Goal: Task Accomplishment & Management: Manage account settings

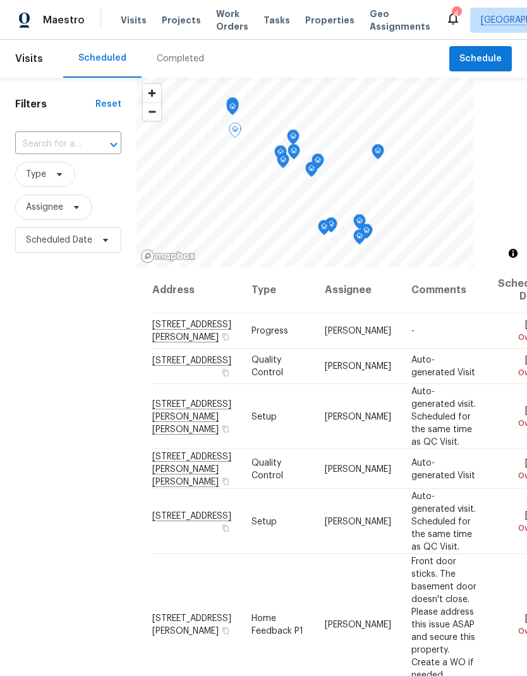
click at [0, 0] on icon at bounding box center [0, 0] width 0 height 0
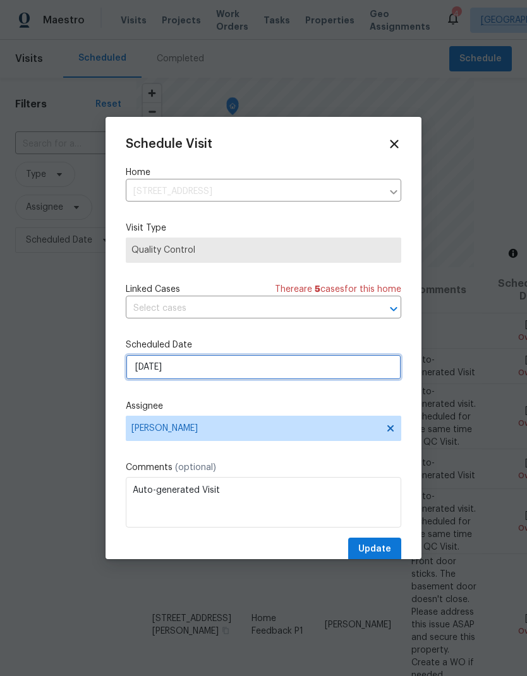
click at [183, 370] on input "[DATE]" at bounding box center [263, 366] width 275 height 25
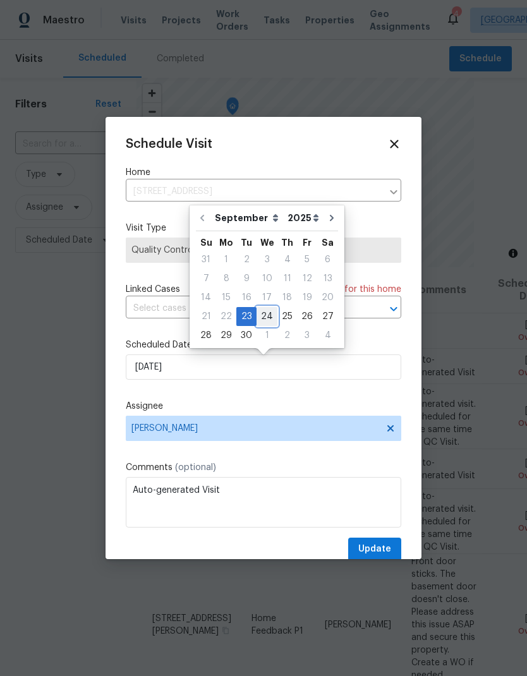
click at [267, 319] on div "24" at bounding box center [266, 317] width 21 height 18
type input "[DATE]"
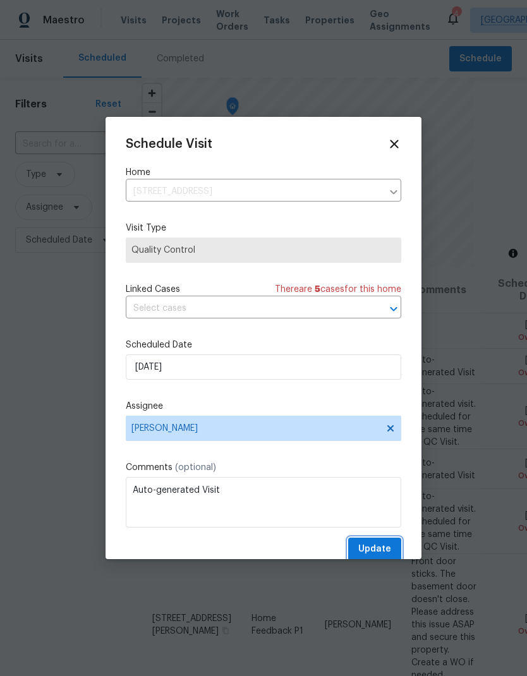
click at [378, 557] on span "Update" at bounding box center [374, 549] width 33 height 16
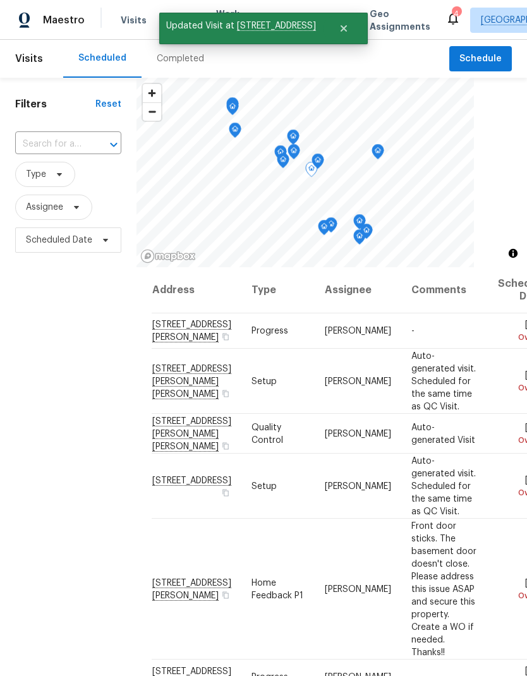
click at [0, 0] on icon at bounding box center [0, 0] width 0 height 0
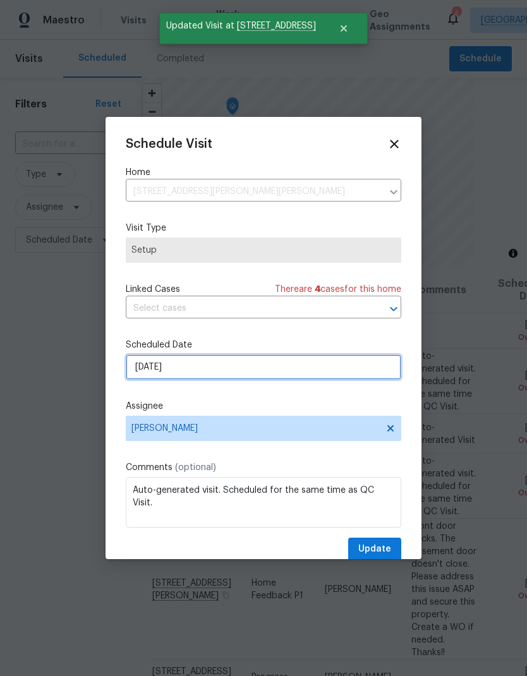
click at [214, 365] on input "[DATE]" at bounding box center [263, 366] width 275 height 25
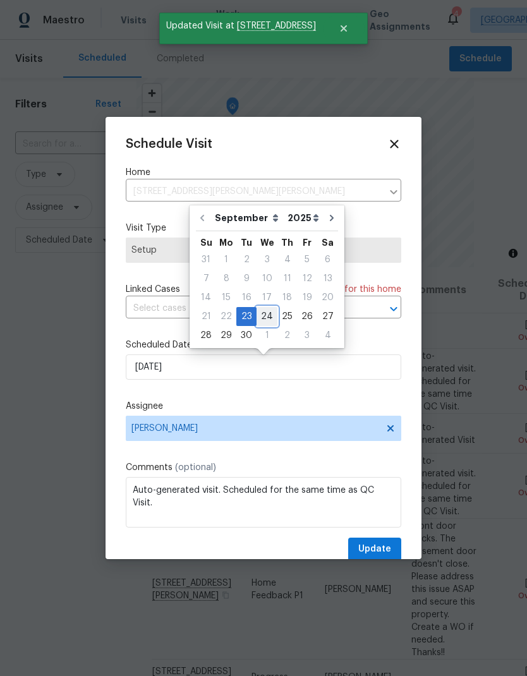
click at [261, 315] on div "24" at bounding box center [266, 317] width 21 height 18
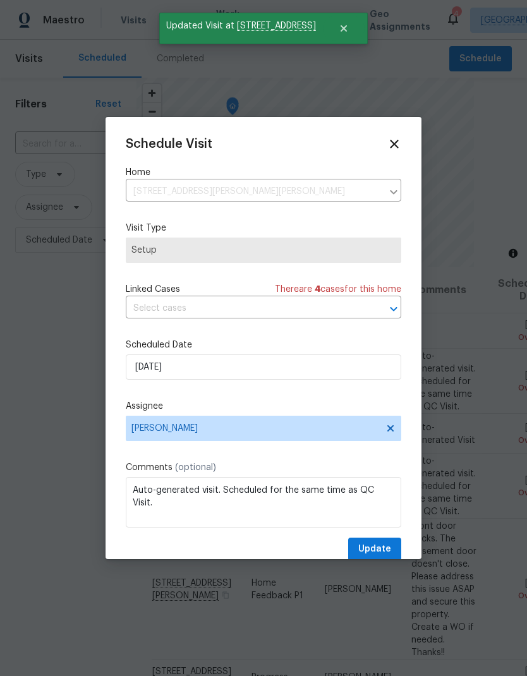
type input "[DATE]"
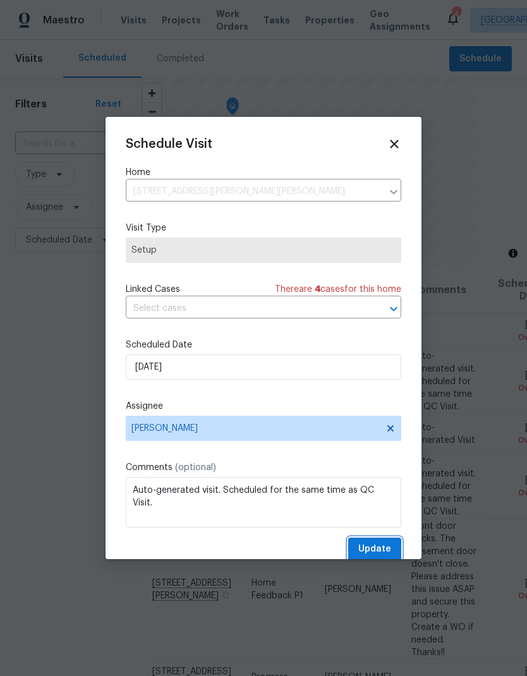
click at [383, 552] on span "Update" at bounding box center [374, 549] width 33 height 16
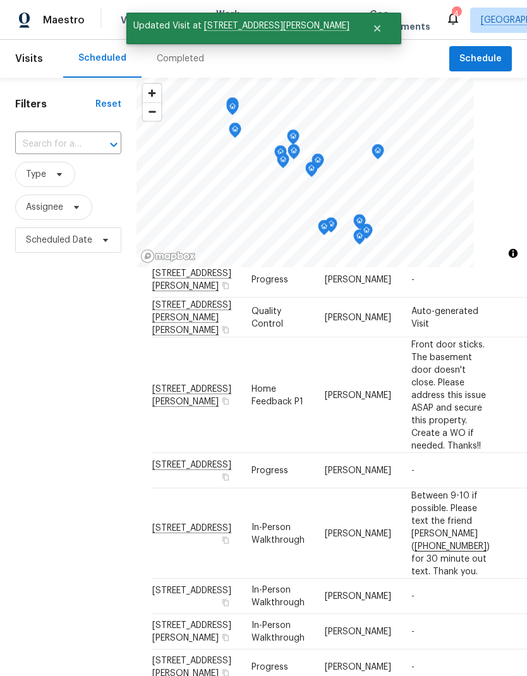
scroll to position [64, 0]
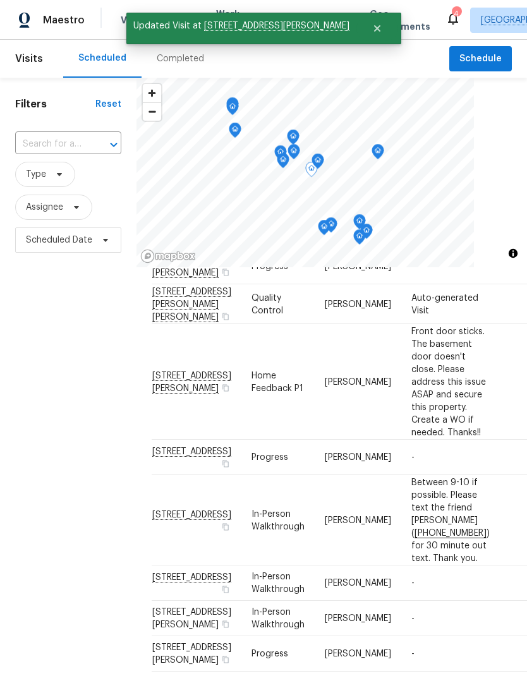
click at [0, 0] on span at bounding box center [0, 0] width 0 height 0
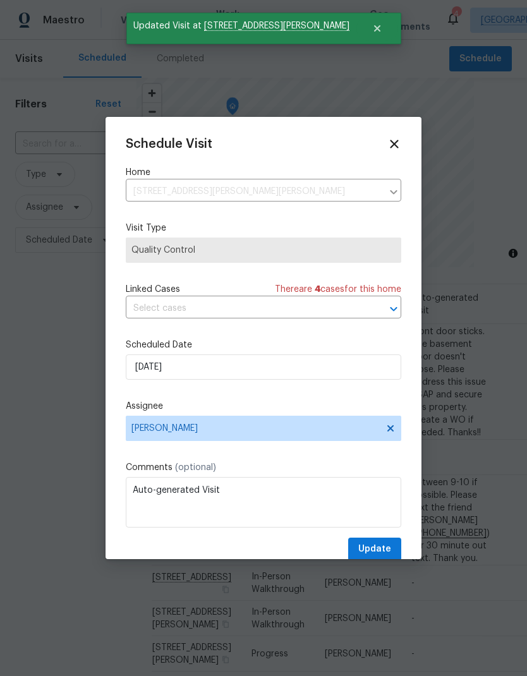
click at [479, 368] on div at bounding box center [263, 338] width 527 height 676
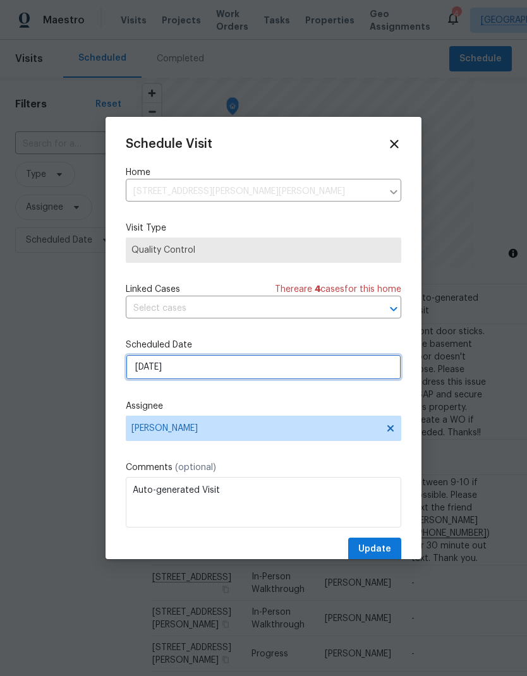
click at [196, 374] on input "[DATE]" at bounding box center [263, 366] width 275 height 25
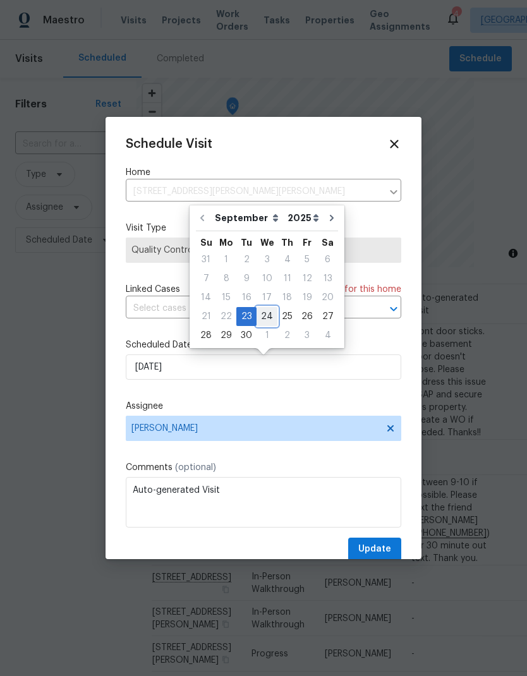
click at [265, 319] on div "24" at bounding box center [266, 317] width 21 height 18
type input "[DATE]"
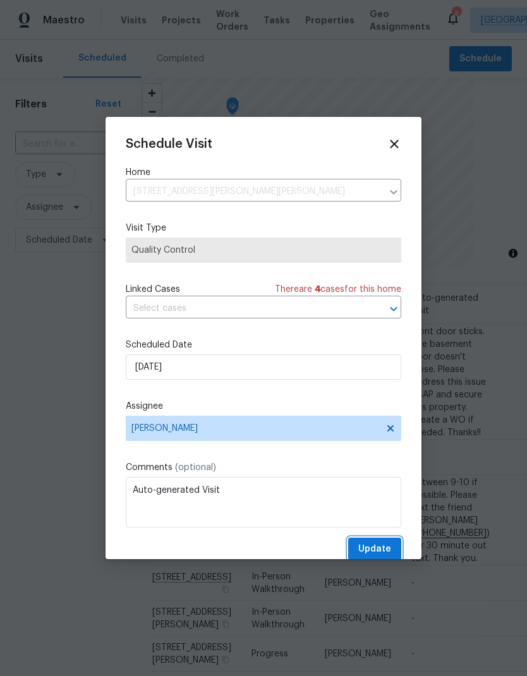
click at [383, 549] on span "Update" at bounding box center [374, 549] width 33 height 16
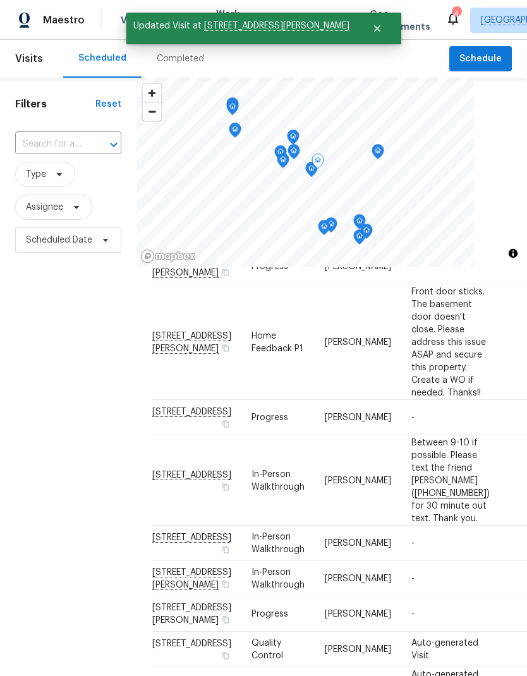
click at [0, 0] on icon at bounding box center [0, 0] width 0 height 0
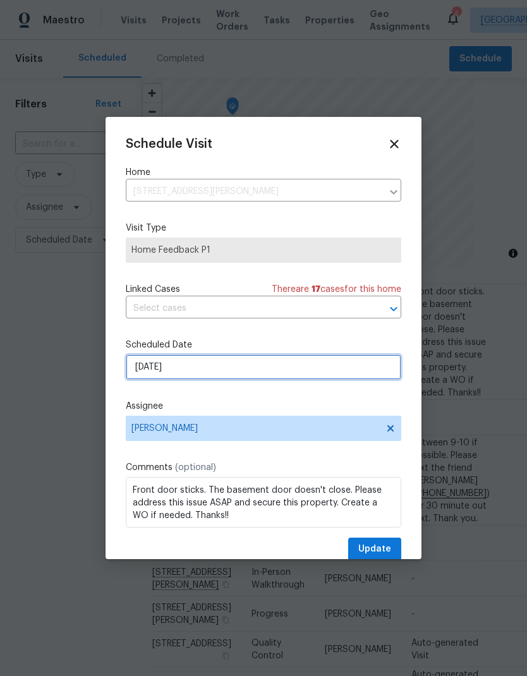
click at [174, 376] on input "[DATE]" at bounding box center [263, 366] width 275 height 25
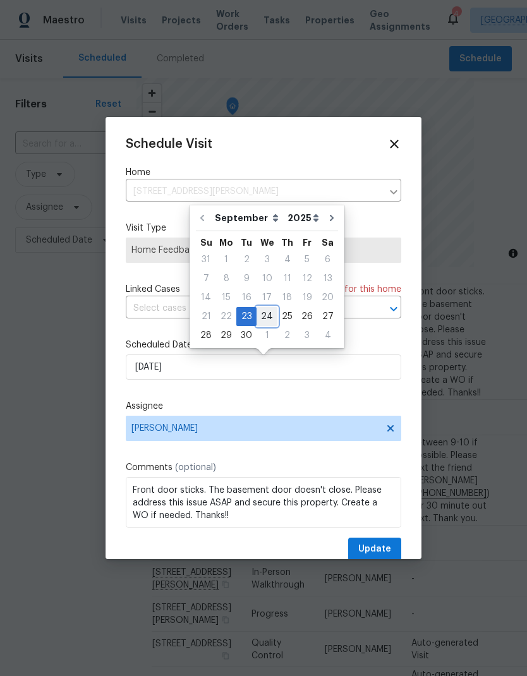
click at [268, 324] on div "24" at bounding box center [266, 317] width 21 height 18
type input "[DATE]"
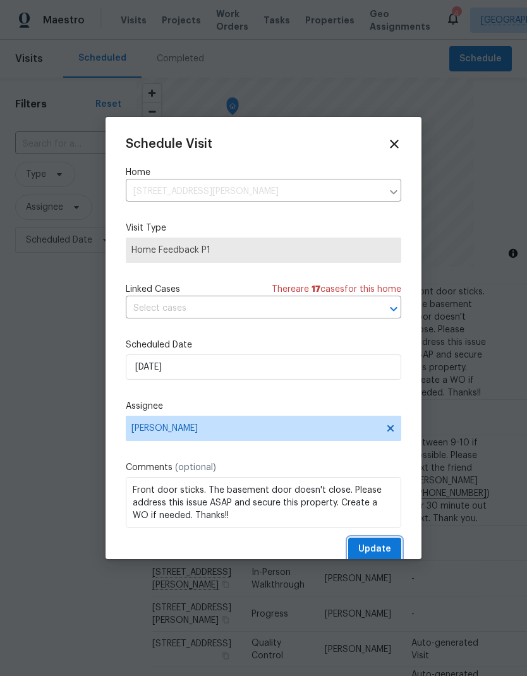
click at [379, 553] on span "Update" at bounding box center [374, 549] width 33 height 16
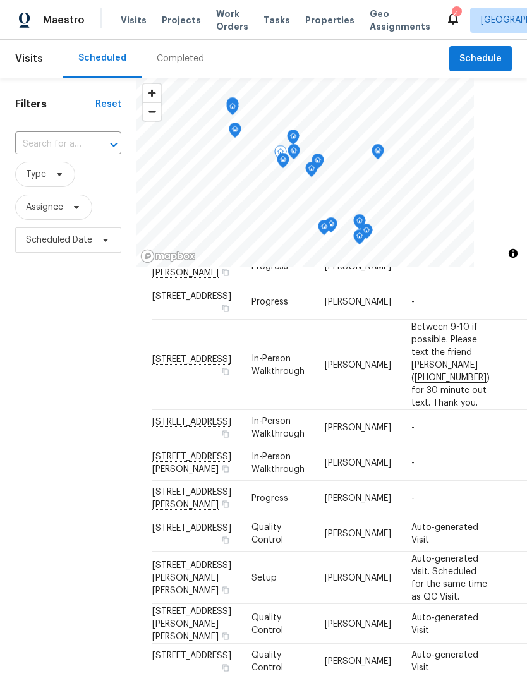
click at [0, 0] on icon at bounding box center [0, 0] width 0 height 0
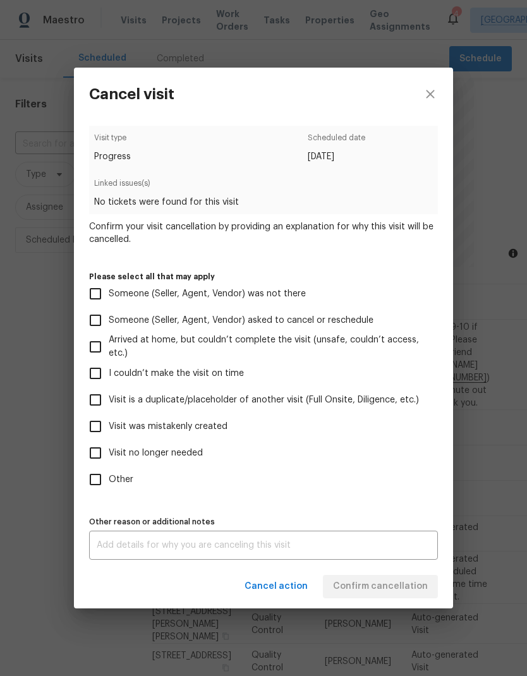
click at [100, 432] on input "Visit was mistakenly created" at bounding box center [95, 426] width 27 height 27
checkbox input "true"
click at [394, 598] on button "Confirm cancellation" at bounding box center [380, 586] width 115 height 23
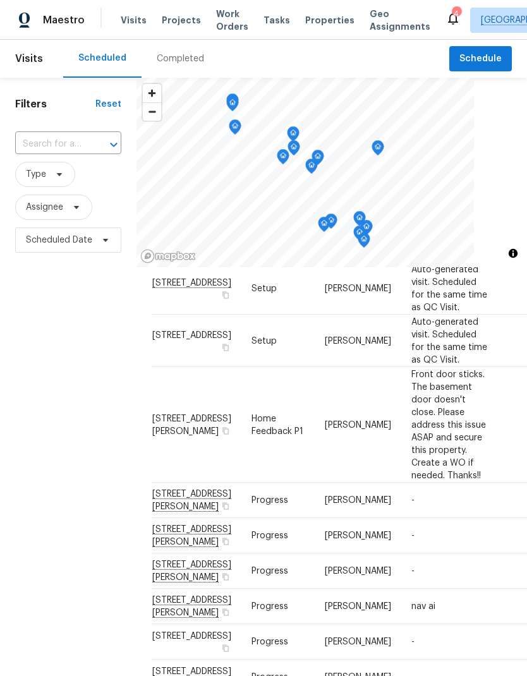
scroll to position [862, 0]
click at [0, 0] on icon at bounding box center [0, 0] width 0 height 0
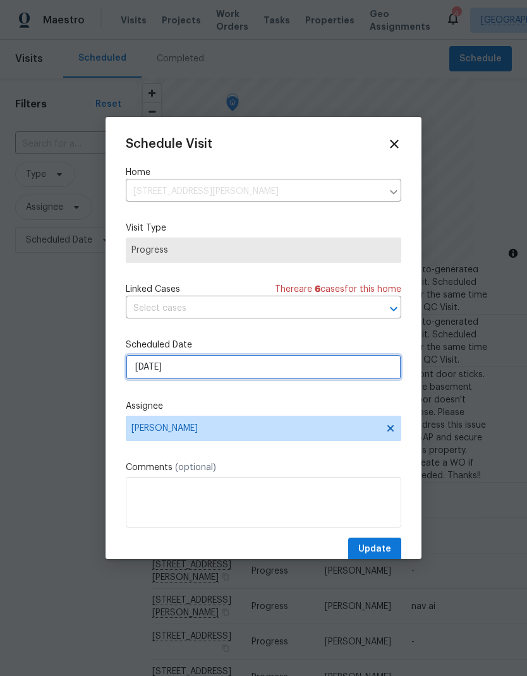
click at [192, 371] on input "[DATE]" at bounding box center [263, 366] width 275 height 25
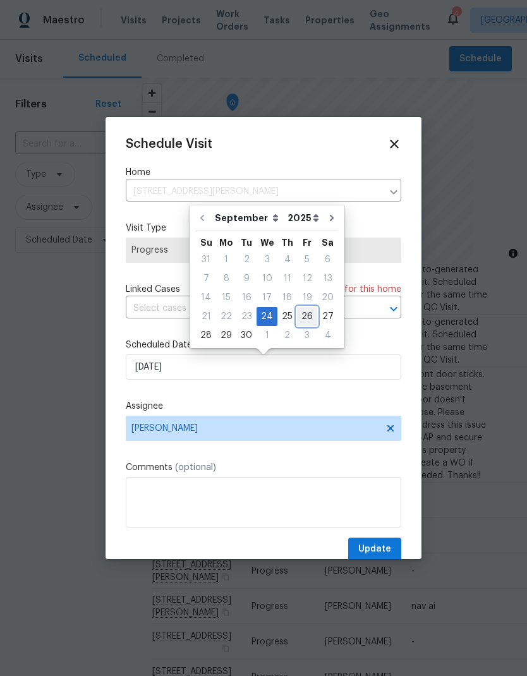
click at [303, 317] on div "26" at bounding box center [307, 317] width 20 height 18
type input "[DATE]"
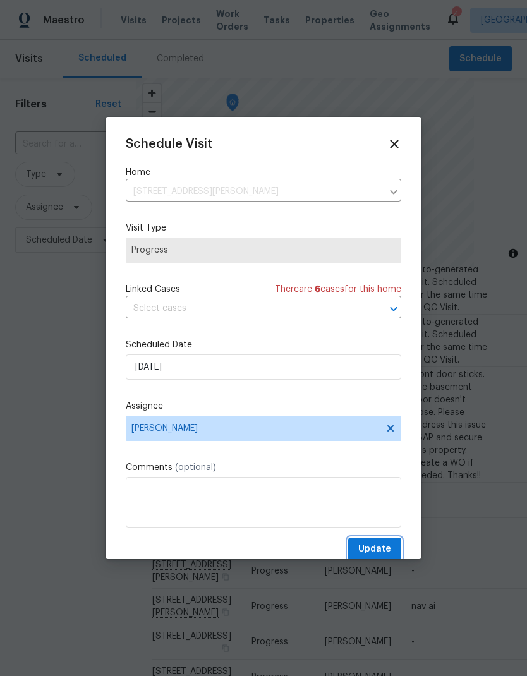
click at [390, 553] on span "Update" at bounding box center [374, 549] width 33 height 16
click at [389, 553] on div "Update" at bounding box center [263, 549] width 275 height 23
